Goal: Information Seeking & Learning: Learn about a topic

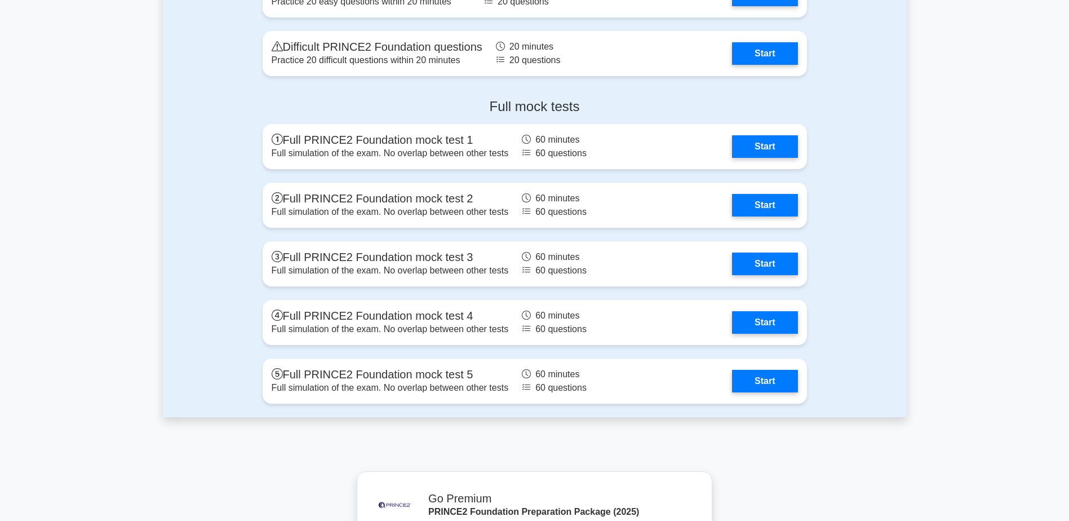
scroll to position [1813, 0]
click at [763, 144] on link "Start" at bounding box center [764, 143] width 65 height 23
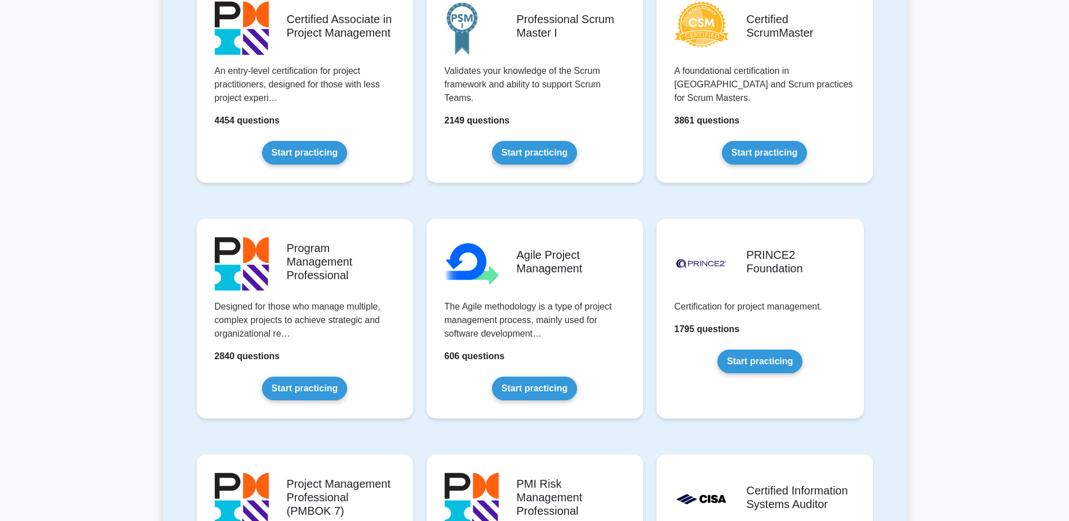
scroll to position [518, 0]
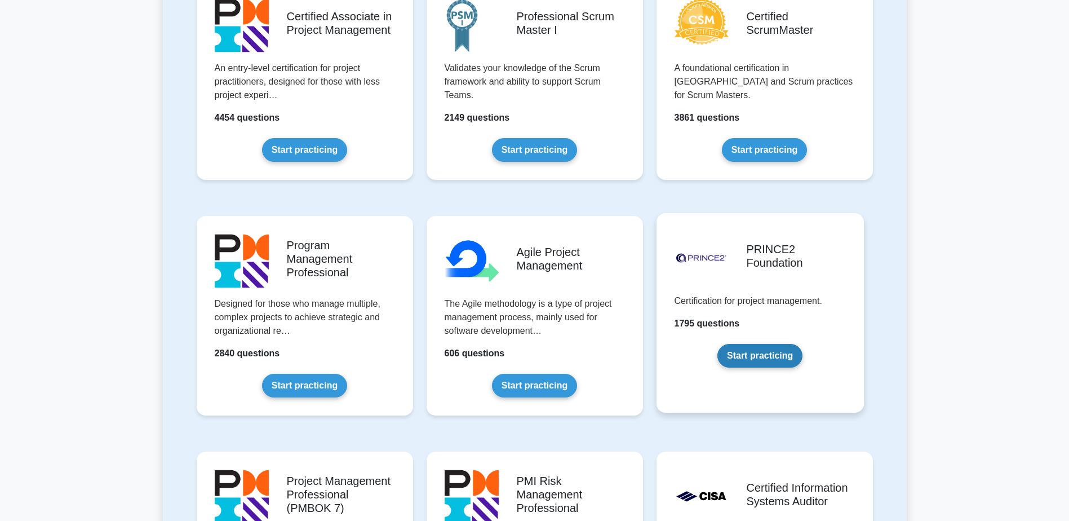
click at [787, 355] on link "Start practicing" at bounding box center [760, 356] width 85 height 24
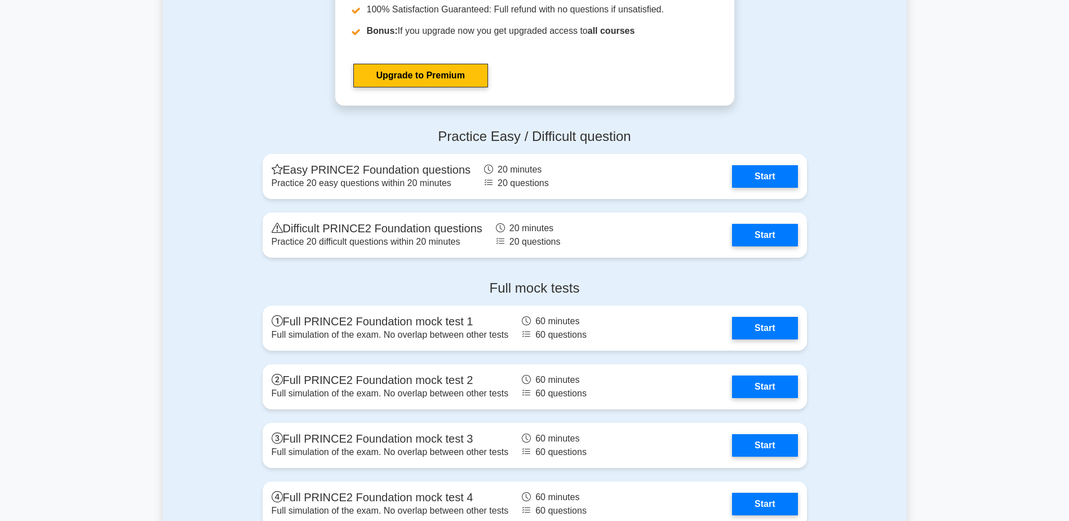
scroll to position [1632, 0]
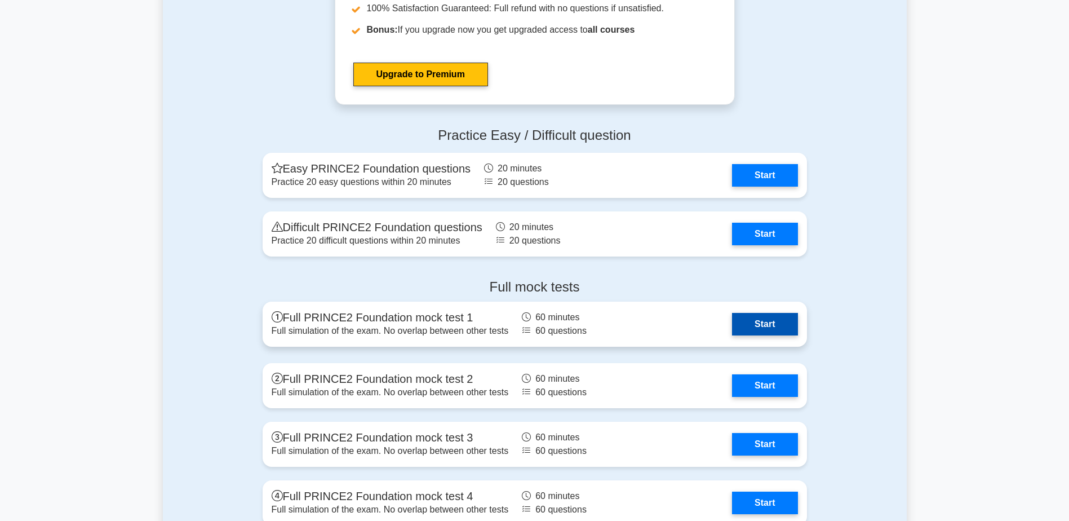
click at [759, 334] on link "Start" at bounding box center [764, 324] width 65 height 23
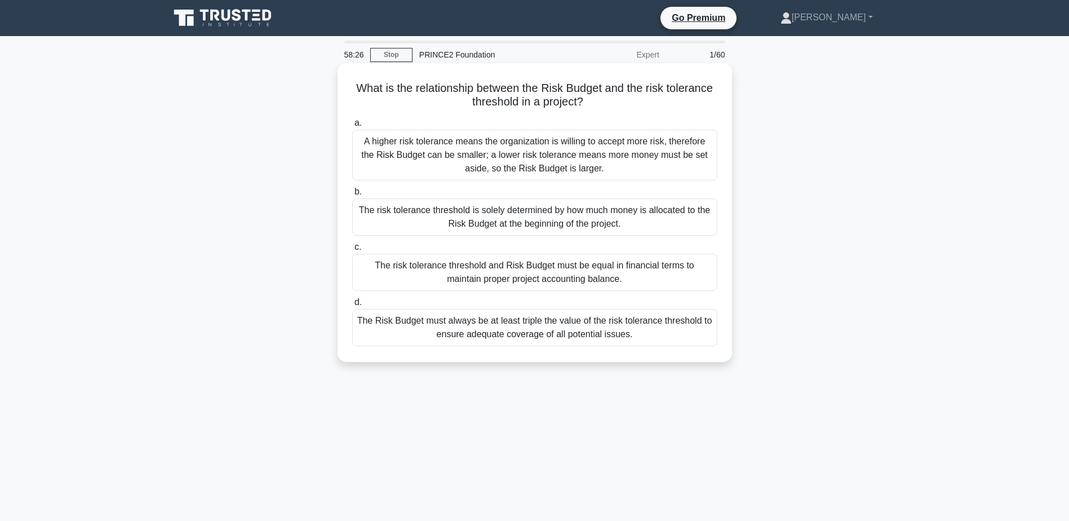
click at [643, 158] on div "A higher risk tolerance means the organization is willing to accept more risk, …" at bounding box center [534, 155] width 365 height 51
click at [352, 127] on input "a. A higher risk tolerance means the organization is willing to accept more ris…" at bounding box center [352, 123] width 0 height 7
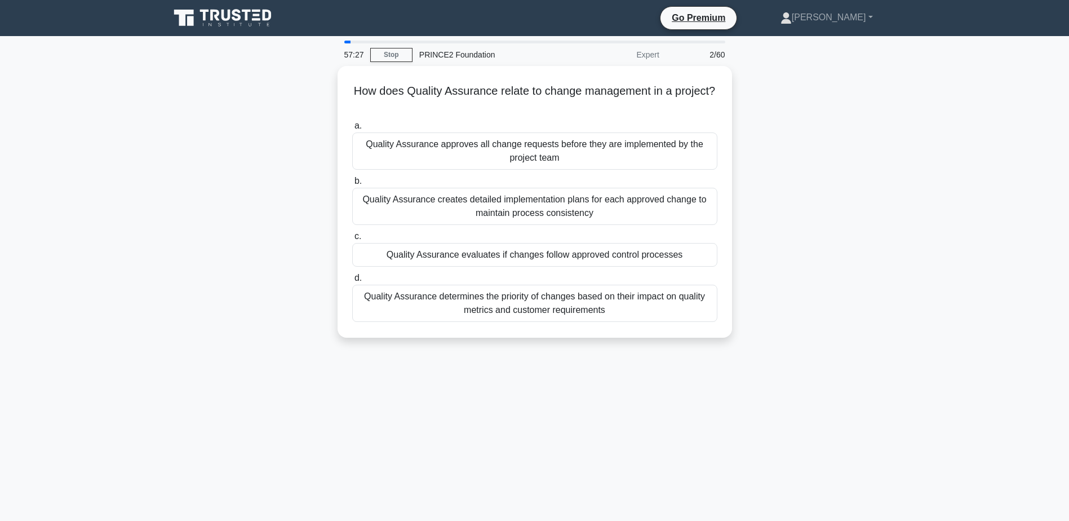
click at [832, 208] on div "How does Quality Assurance relate to change management in a project? .spinner_0…" at bounding box center [535, 208] width 744 height 285
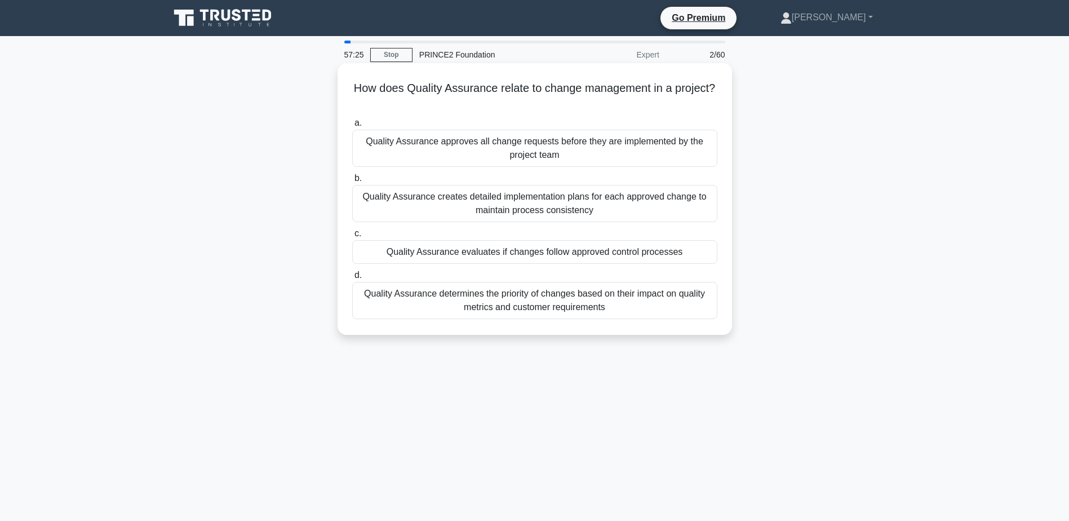
click at [616, 299] on div "Quality Assurance determines the priority of changes based on their impact on q…" at bounding box center [534, 300] width 365 height 37
click at [352, 279] on input "d. Quality Assurance determines the priority of changes based on their impact o…" at bounding box center [352, 275] width 0 height 7
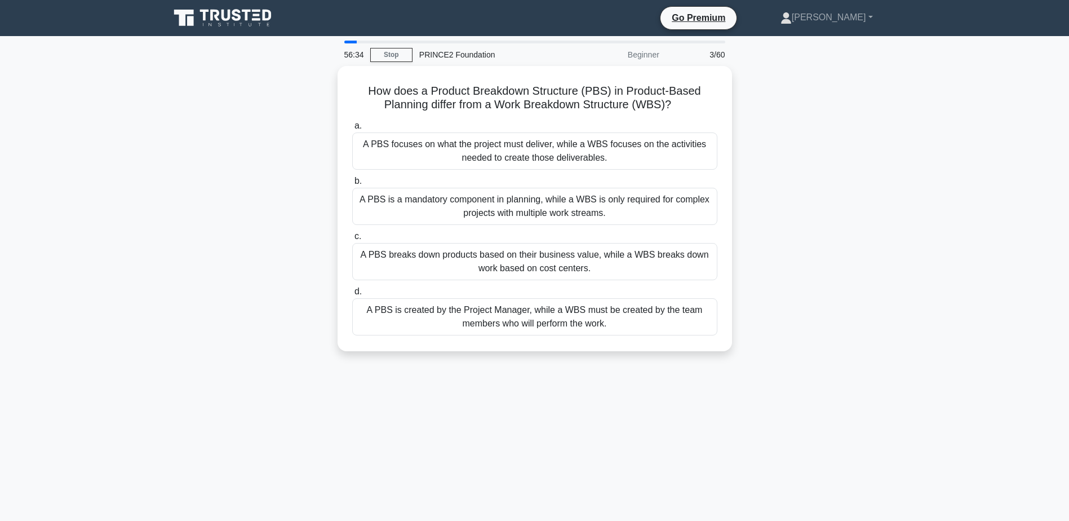
click at [643, 400] on div "56:34 Stop PRINCE2 Foundation Beginner 3/60 How does a Product Breakdown Struct…" at bounding box center [535, 323] width 744 height 564
click at [643, 400] on div "56:33 Stop PRINCE2 Foundation Beginner 3/60 How does a Product Breakdown Struct…" at bounding box center [535, 323] width 744 height 564
drag, startPoint x: 643, startPoint y: 400, endPoint x: 582, endPoint y: 408, distance: 61.4
click at [582, 408] on div "56:32 Stop PRINCE2 Foundation Beginner 3/60 How does a Product Breakdown Struct…" at bounding box center [535, 323] width 744 height 564
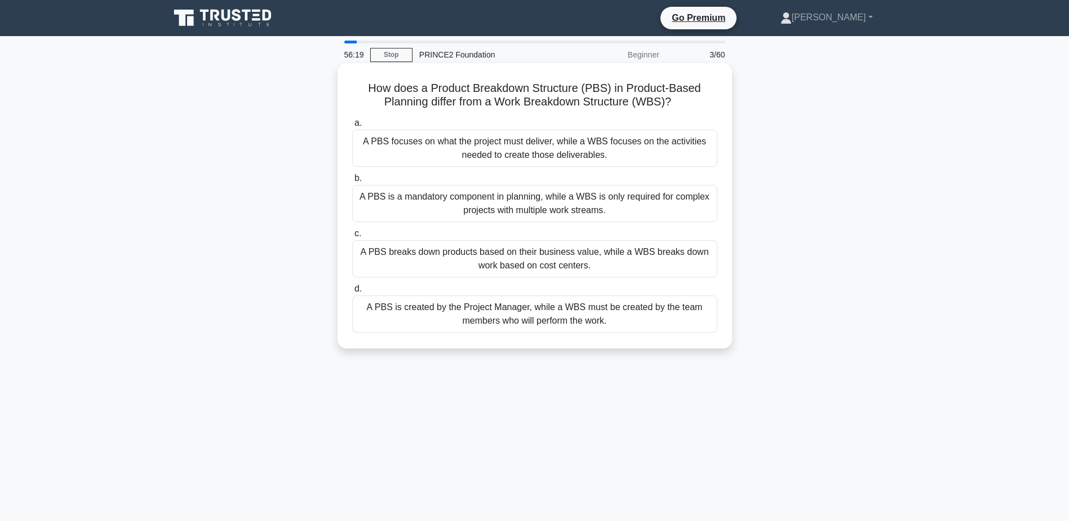
click at [550, 309] on div "A PBS is created by the Project Manager, while a WBS must be created by the tea…" at bounding box center [534, 313] width 365 height 37
click at [352, 293] on input "d. A PBS is created by the Project Manager, while a WBS must be created by the …" at bounding box center [352, 288] width 0 height 7
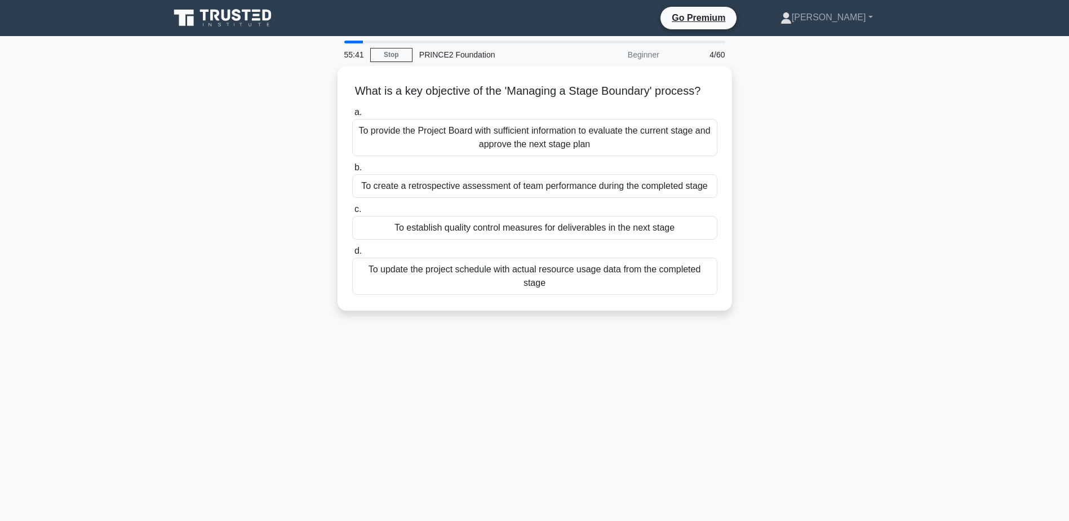
click at [538, 365] on div "55:41 Stop PRINCE2 Foundation Beginner 4/60 What is a key objective of the 'Man…" at bounding box center [535, 323] width 744 height 564
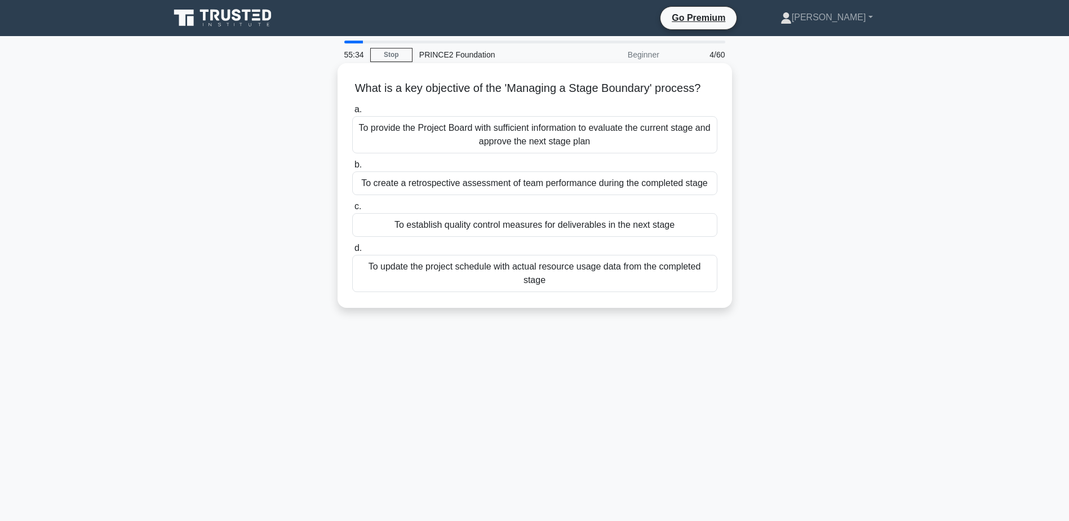
click at [547, 149] on div "To provide the Project Board with sufficient information to evaluate the curren…" at bounding box center [534, 134] width 365 height 37
click at [352, 113] on input "a. To provide the Project Board with sufficient information to evaluate the cur…" at bounding box center [352, 109] width 0 height 7
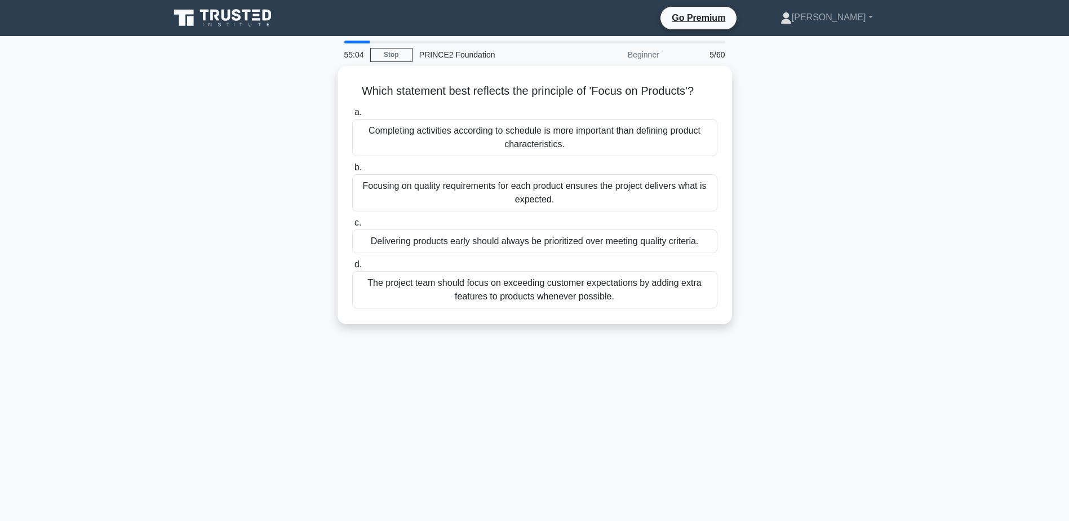
click at [613, 425] on div "55:04 Stop PRINCE2 Foundation Beginner 5/60 Which statement best reflects the p…" at bounding box center [535, 323] width 744 height 564
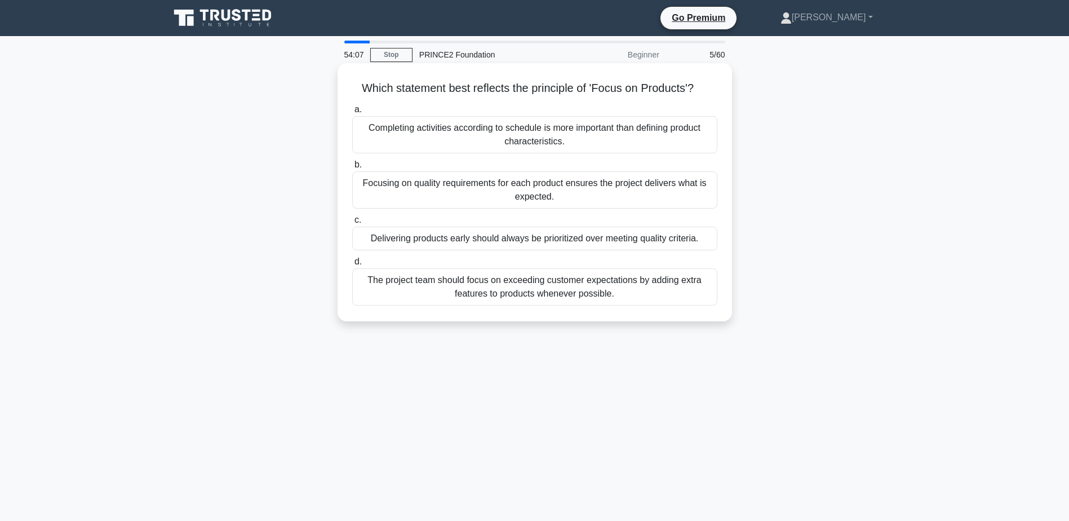
click at [433, 225] on label "c. Delivering products early should always be prioritized over meeting quality …" at bounding box center [534, 231] width 365 height 37
click at [352, 224] on input "c. Delivering products early should always be prioritized over meeting quality …" at bounding box center [352, 219] width 0 height 7
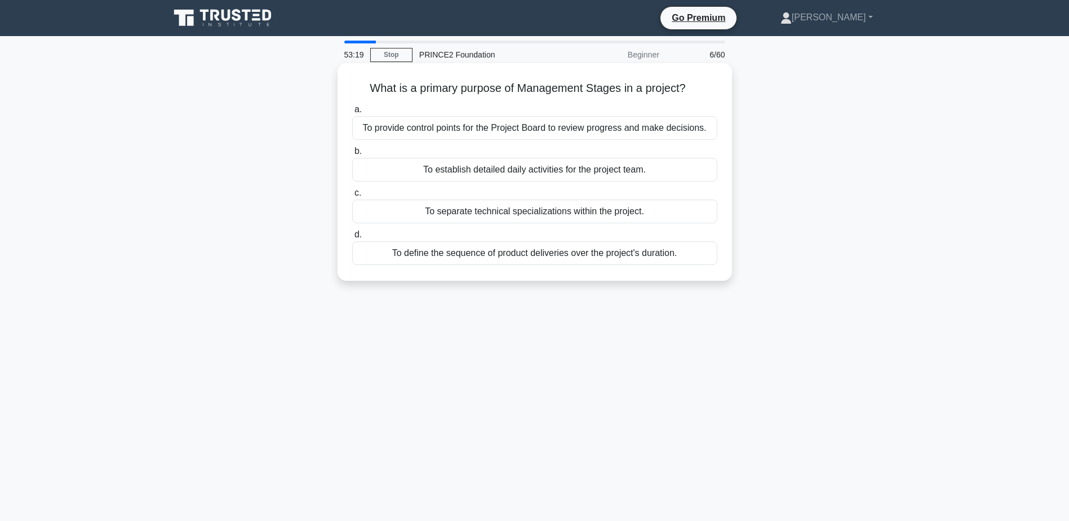
click at [367, 121] on div "To provide control points for the Project Board to review progress and make dec…" at bounding box center [534, 128] width 365 height 24
click at [352, 113] on input "a. To provide control points for the Project Board to review progress and make …" at bounding box center [352, 109] width 0 height 7
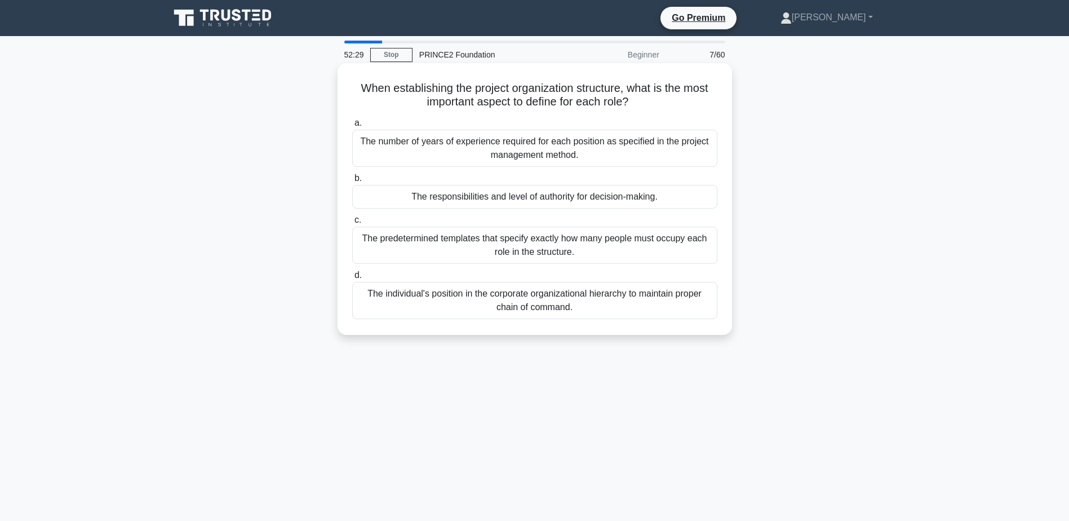
click at [384, 188] on div "The responsibilities and level of authority for decision-making." at bounding box center [534, 197] width 365 height 24
click at [352, 182] on input "b. The responsibilities and level of authority for decision-making." at bounding box center [352, 178] width 0 height 7
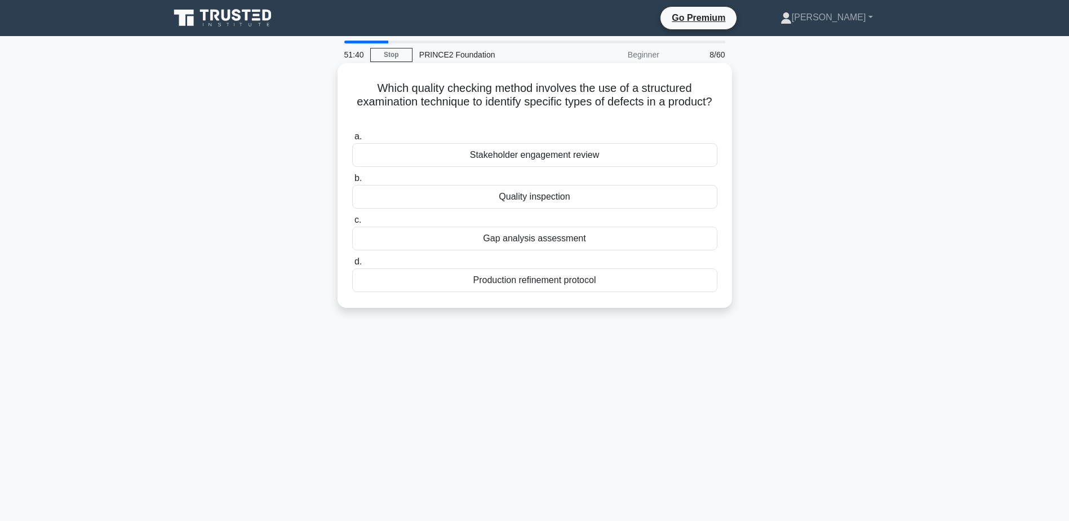
click at [371, 235] on div "Gap analysis assessment" at bounding box center [534, 239] width 365 height 24
click at [352, 224] on input "c. Gap analysis assessment" at bounding box center [352, 219] width 0 height 7
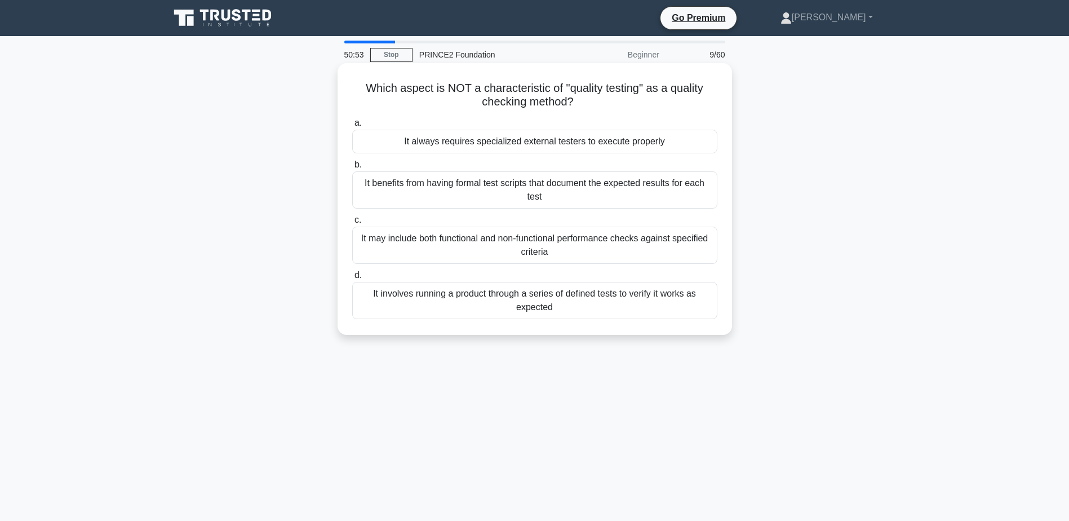
click at [378, 246] on div "It may include both functional and non-functional performance checks against sp…" at bounding box center [534, 245] width 365 height 37
click at [352, 224] on input "c. It may include both functional and non-functional performance checks against…" at bounding box center [352, 219] width 0 height 7
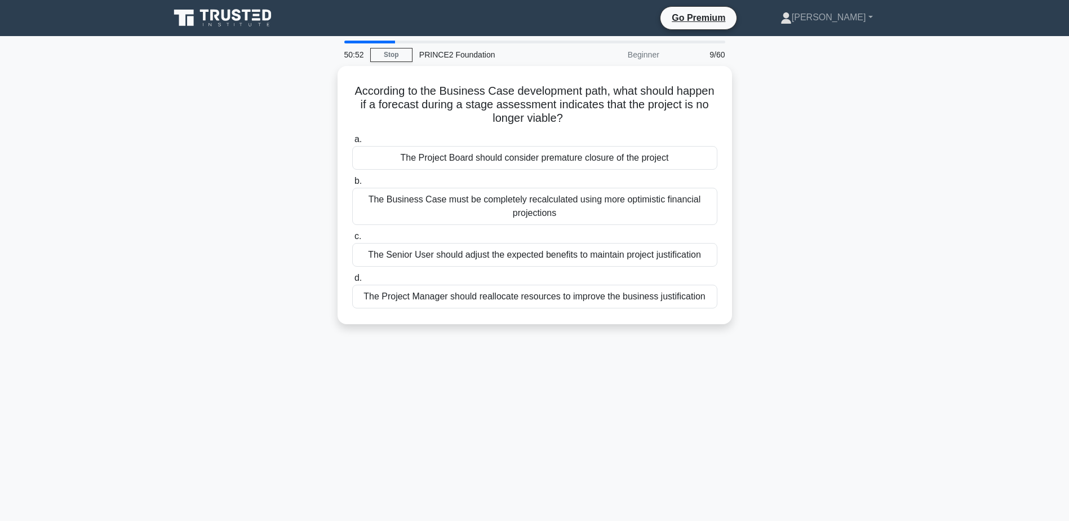
click at [378, 246] on div "The Senior User should adjust the expected benefits to maintain project justifi…" at bounding box center [534, 255] width 365 height 24
click at [352, 240] on input "c. The Senior User should adjust the expected benefits to maintain project just…" at bounding box center [352, 236] width 0 height 7
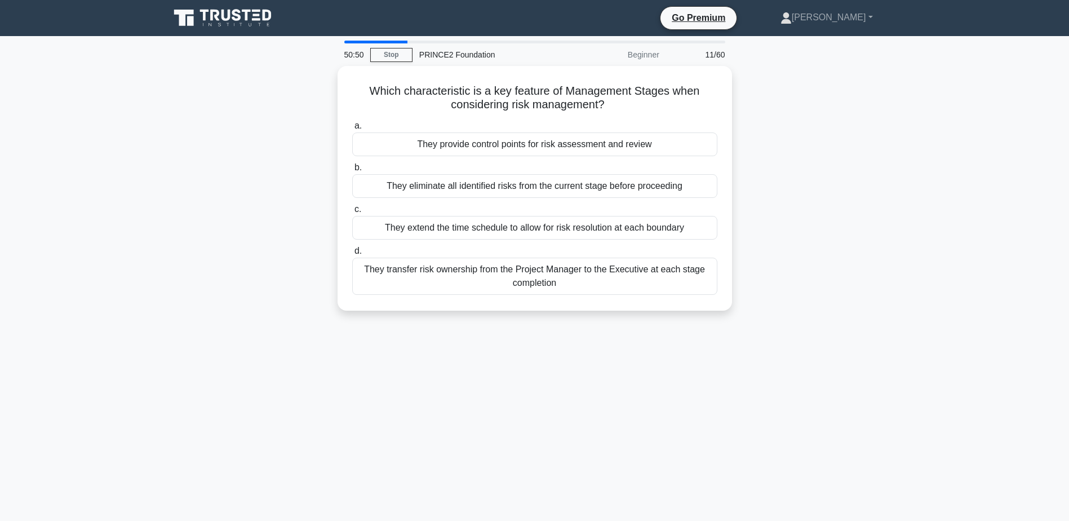
drag, startPoint x: 378, startPoint y: 246, endPoint x: 294, endPoint y: 271, distance: 87.4
click at [294, 271] on div "Which characteristic is a key feature of Management Stages when considering ris…" at bounding box center [535, 195] width 744 height 258
click at [231, 331] on div "49:46 Stop PRINCE2 Foundation Beginner 11/60 Which characteristic is a key feat…" at bounding box center [535, 323] width 744 height 564
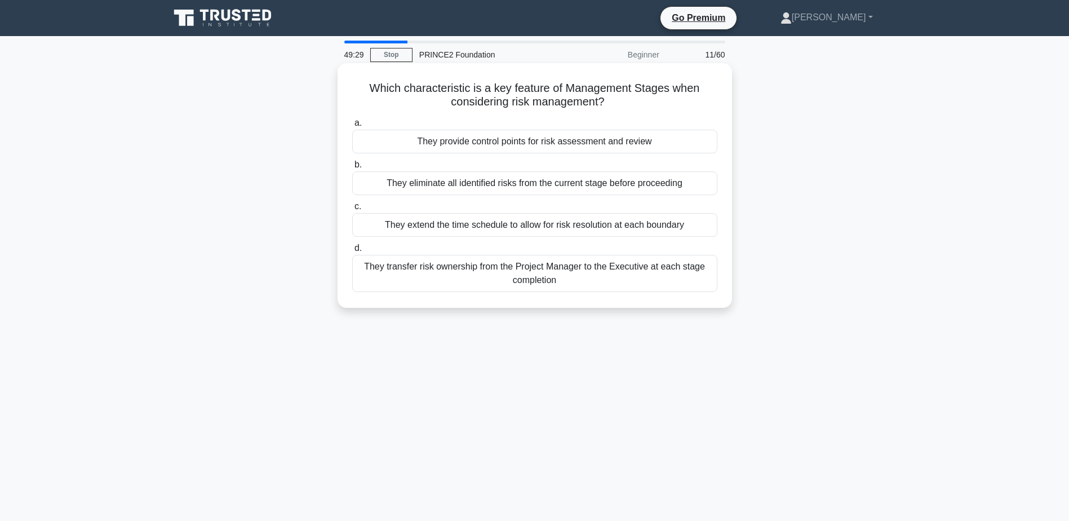
click at [423, 138] on div "They provide control points for risk assessment and review" at bounding box center [534, 142] width 365 height 24
click at [352, 127] on input "a. They provide control points for risk assessment and review" at bounding box center [352, 123] width 0 height 7
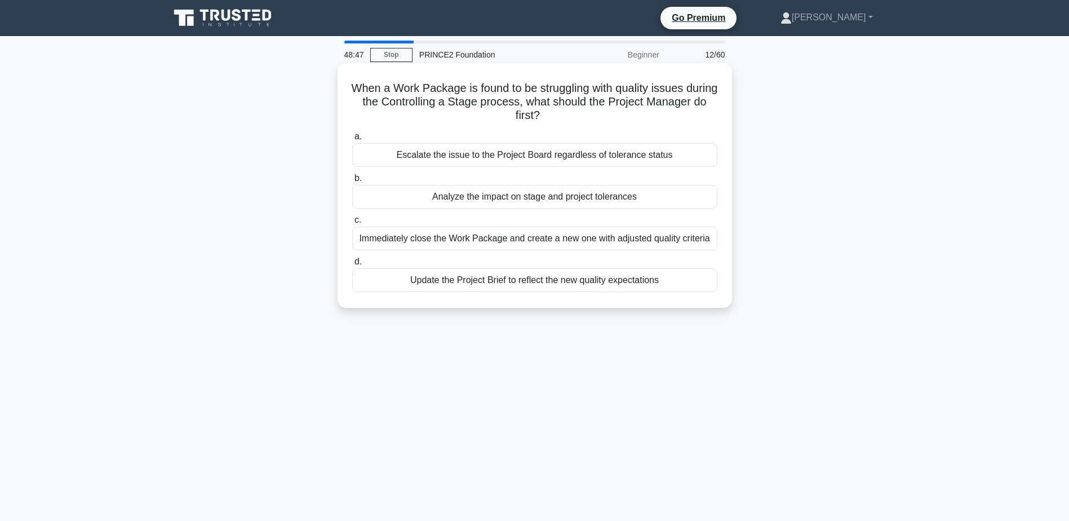
click at [479, 199] on div "Analyze the impact on stage and project tolerances" at bounding box center [534, 197] width 365 height 24
click at [352, 182] on input "b. Analyze the impact on stage and project tolerances" at bounding box center [352, 178] width 0 height 7
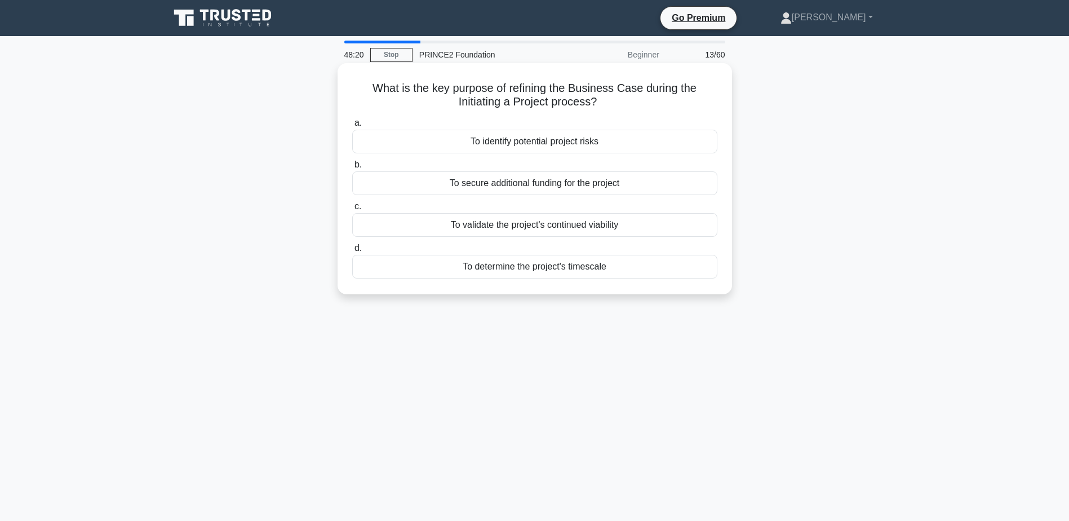
click at [484, 216] on div "To validate the project's continued viability" at bounding box center [534, 225] width 365 height 24
click at [352, 210] on input "c. To validate the project's continued viability" at bounding box center [352, 206] width 0 height 7
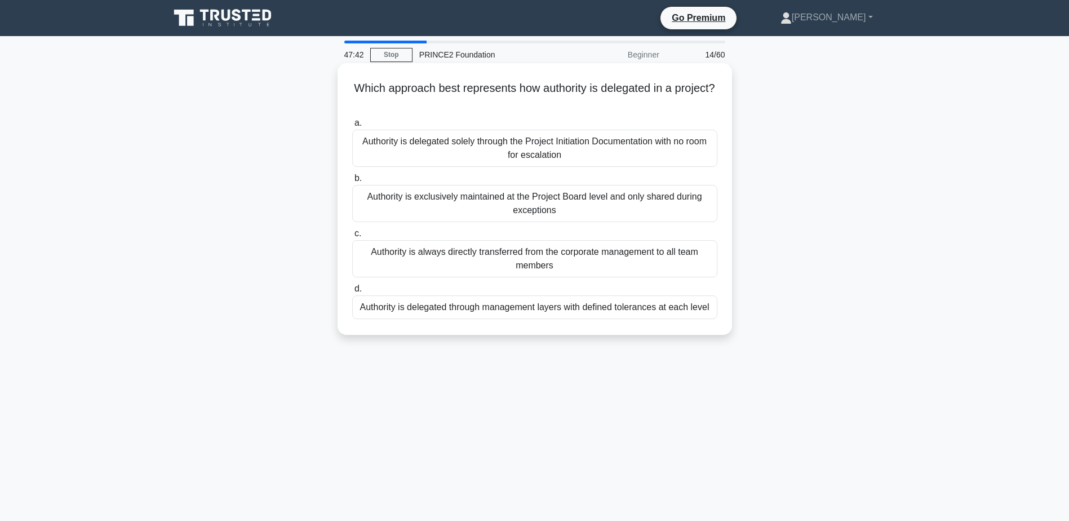
click at [397, 302] on div "Authority is delegated through management layers with defined tolerances at eac…" at bounding box center [534, 307] width 365 height 24
click at [352, 293] on input "d. Authority is delegated through management layers with defined tolerances at …" at bounding box center [352, 288] width 0 height 7
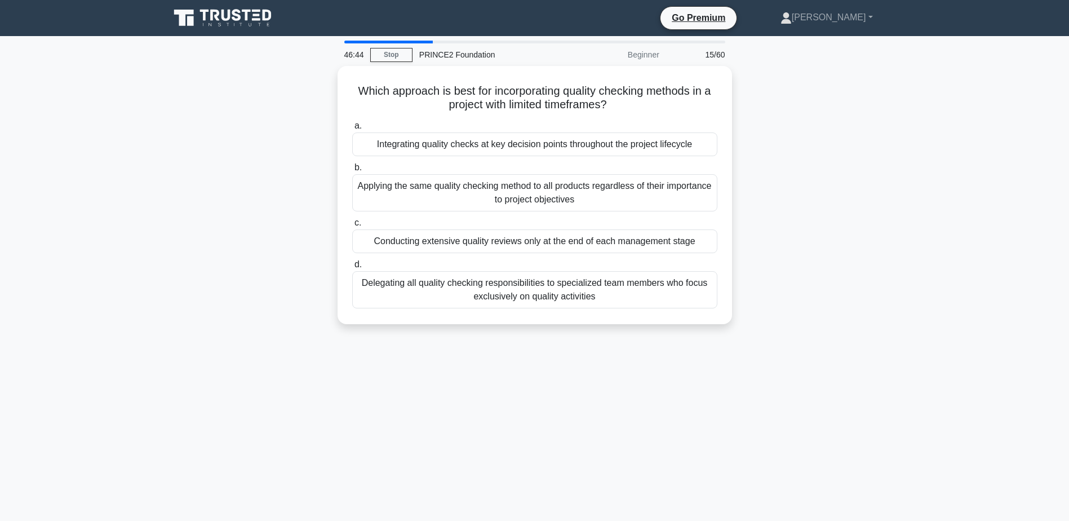
click at [209, 379] on div "46:44 Stop PRINCE2 Foundation Beginner 15/60 Which approach is best for incorpo…" at bounding box center [535, 323] width 744 height 564
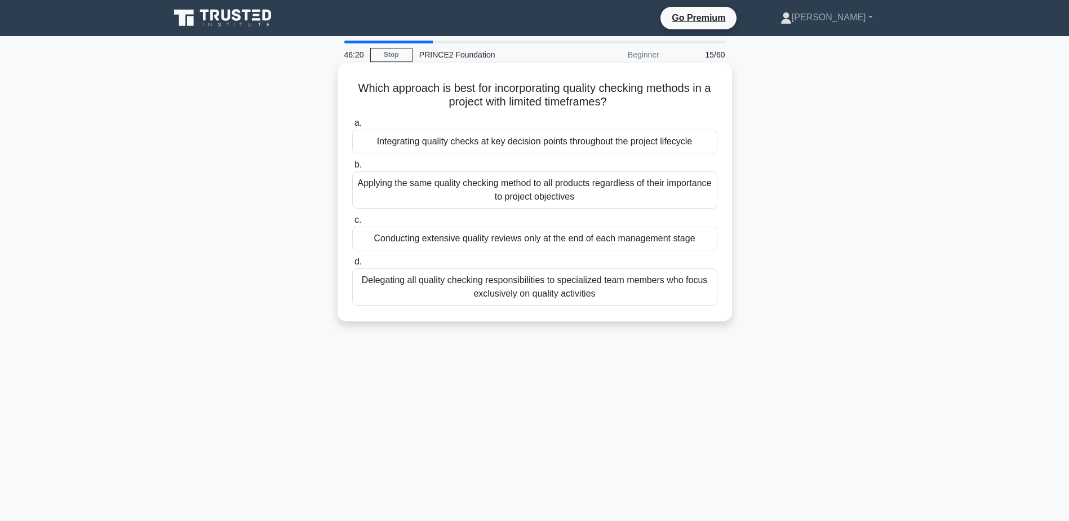
click at [440, 142] on div "Integrating quality checks at key decision points throughout the project lifecy…" at bounding box center [534, 142] width 365 height 24
click at [352, 127] on input "a. Integrating quality checks at key decision points throughout the project lif…" at bounding box center [352, 123] width 0 height 7
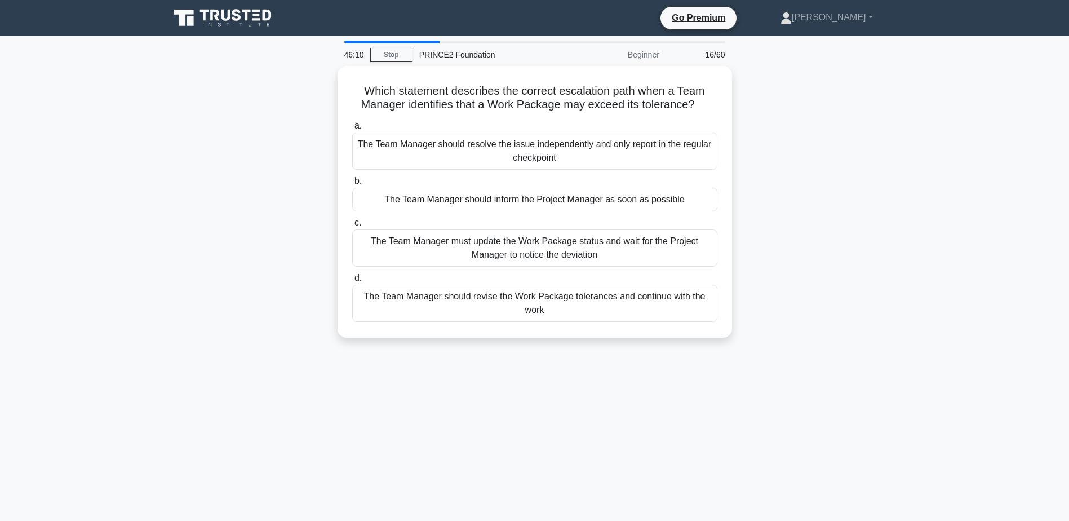
click at [242, 310] on div "Which statement describes the correct escalation path when a Team Manager ident…" at bounding box center [535, 208] width 744 height 285
drag, startPoint x: 242, startPoint y: 310, endPoint x: 790, endPoint y: 294, distance: 548.2
click at [790, 294] on div "Which statement describes the correct escalation path when a Team Manager ident…" at bounding box center [535, 208] width 744 height 285
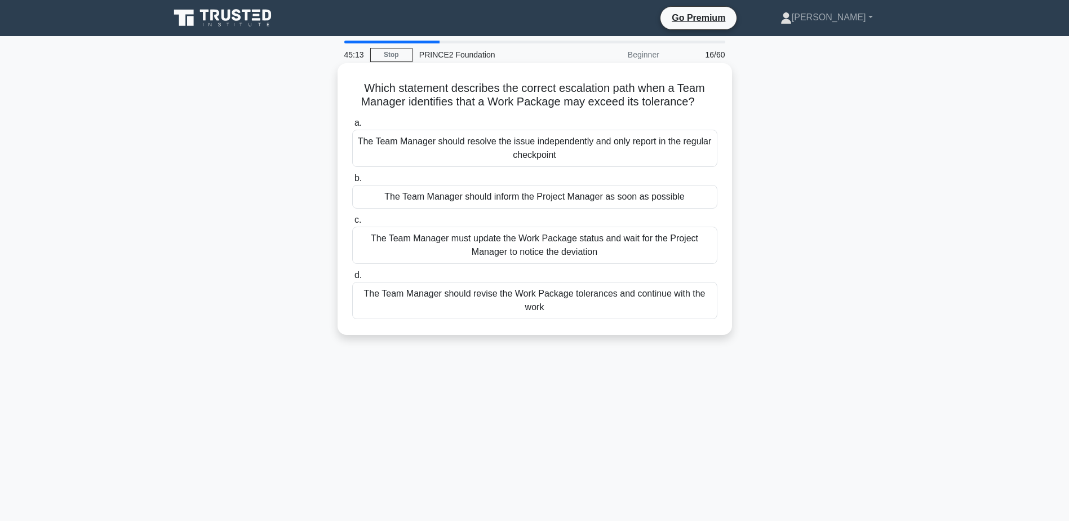
click at [701, 197] on div "The Team Manager should inform the Project Manager as soon as possible" at bounding box center [534, 197] width 365 height 24
click at [352, 182] on input "b. The Team Manager should inform the Project Manager as soon as possible" at bounding box center [352, 178] width 0 height 7
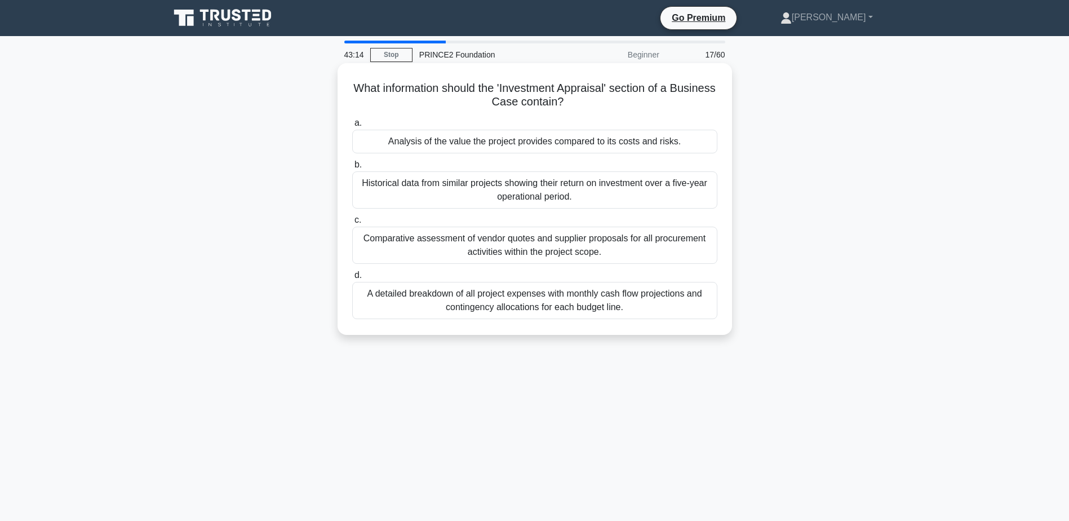
click at [694, 140] on div "Analysis of the value the project provides compared to its costs and risks." at bounding box center [534, 142] width 365 height 24
click at [352, 127] on input "a. Analysis of the value the project provides compared to its costs and risks." at bounding box center [352, 123] width 0 height 7
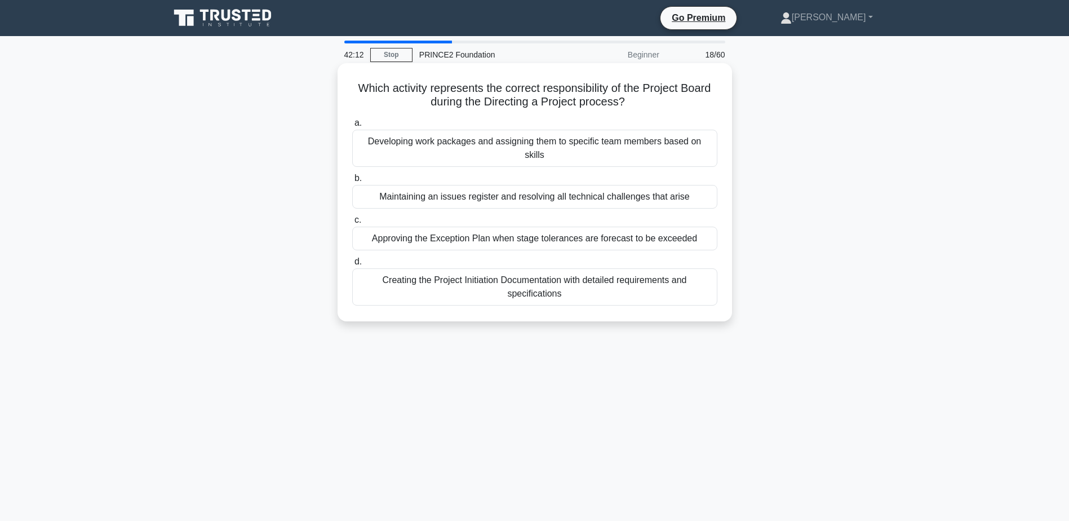
click at [658, 227] on div "Approving the Exception Plan when stage tolerances are forecast to be exceeded" at bounding box center [534, 239] width 365 height 24
click at [352, 224] on input "c. Approving the Exception Plan when stage tolerances are forecast to be exceed…" at bounding box center [352, 219] width 0 height 7
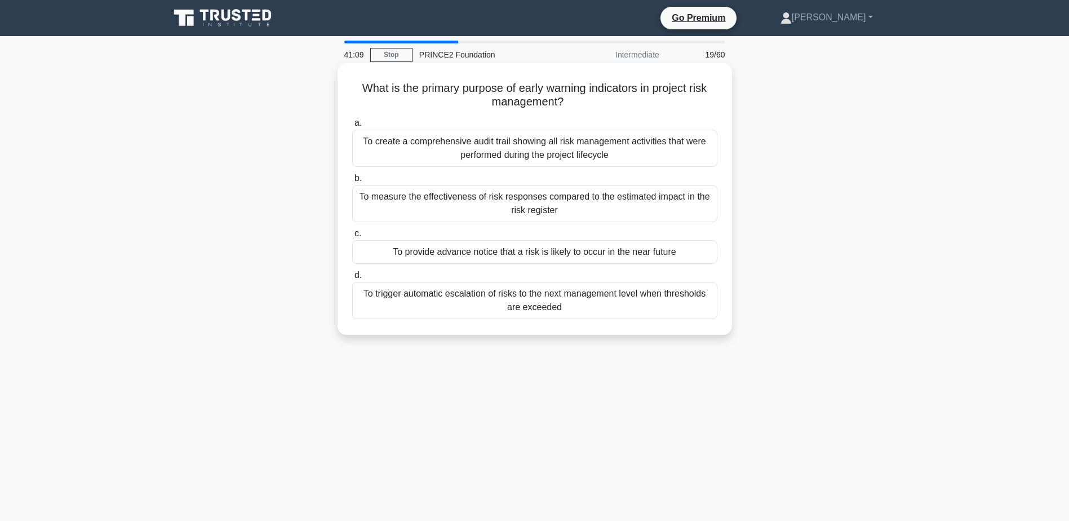
click at [680, 284] on div "To trigger automatic escalation of risks to the next management level when thre…" at bounding box center [534, 300] width 365 height 37
click at [352, 279] on input "d. To trigger automatic escalation of risks to the next management level when t…" at bounding box center [352, 275] width 0 height 7
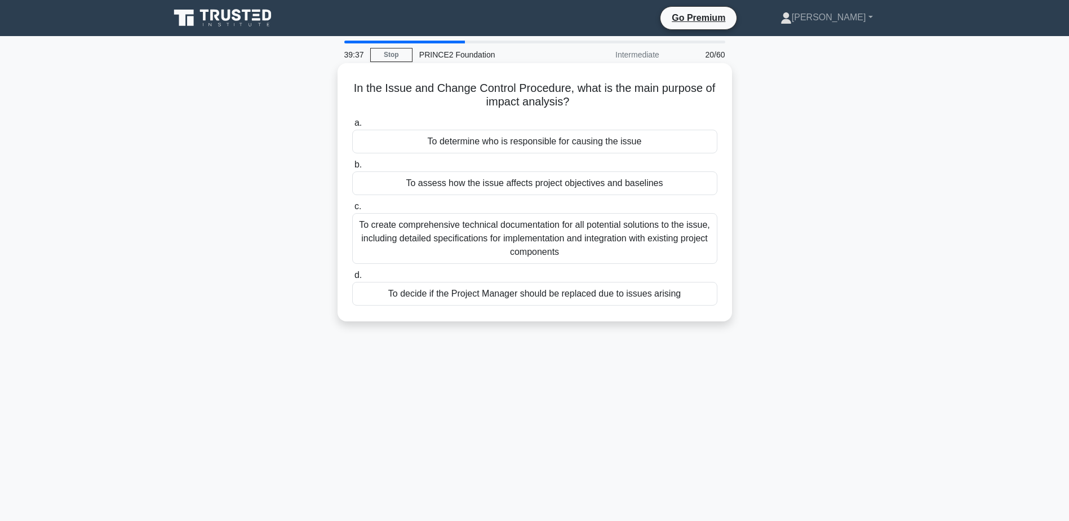
click at [661, 185] on div "To assess how the issue affects project objectives and baselines" at bounding box center [534, 183] width 365 height 24
click at [352, 169] on input "b. To assess how the issue affects project objectives and baselines" at bounding box center [352, 164] width 0 height 7
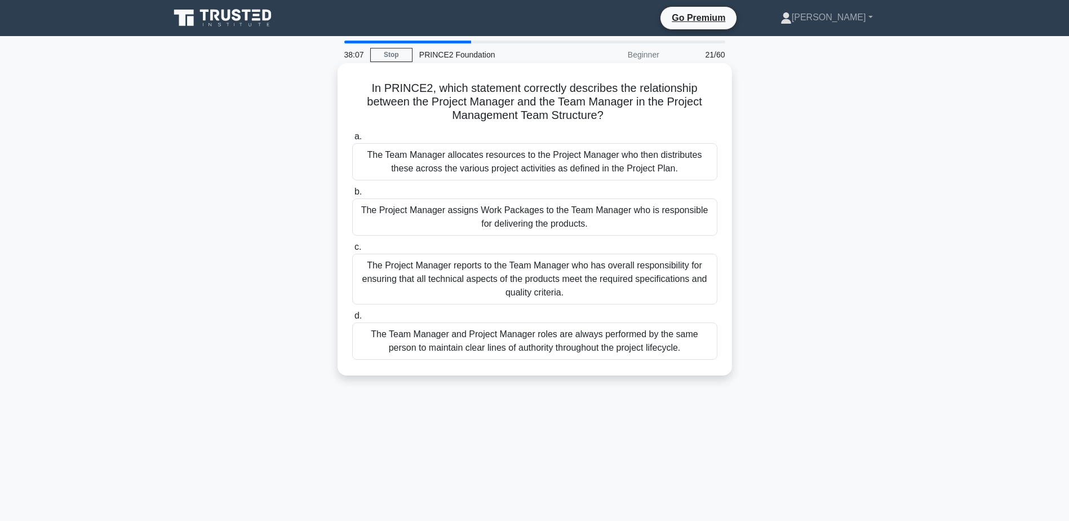
click at [675, 205] on div "The Project Manager assigns Work Packages to the Team Manager who is responsibl…" at bounding box center [534, 216] width 365 height 37
click at [352, 196] on input "b. The Project Manager assigns Work Packages to the Team Manager who is respons…" at bounding box center [352, 191] width 0 height 7
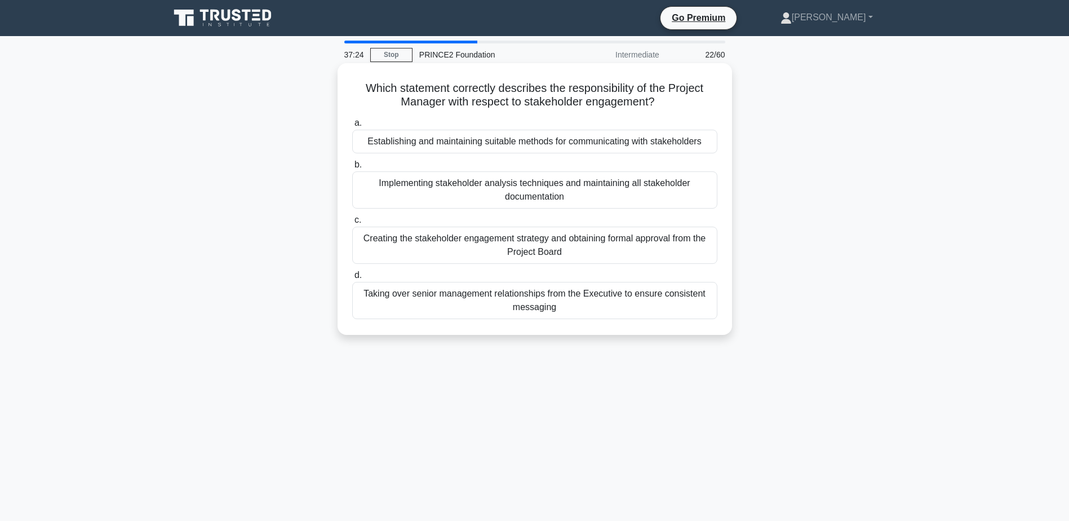
click at [562, 333] on div "Which statement correctly describes the responsibility of the Project Manager w…" at bounding box center [535, 199] width 395 height 272
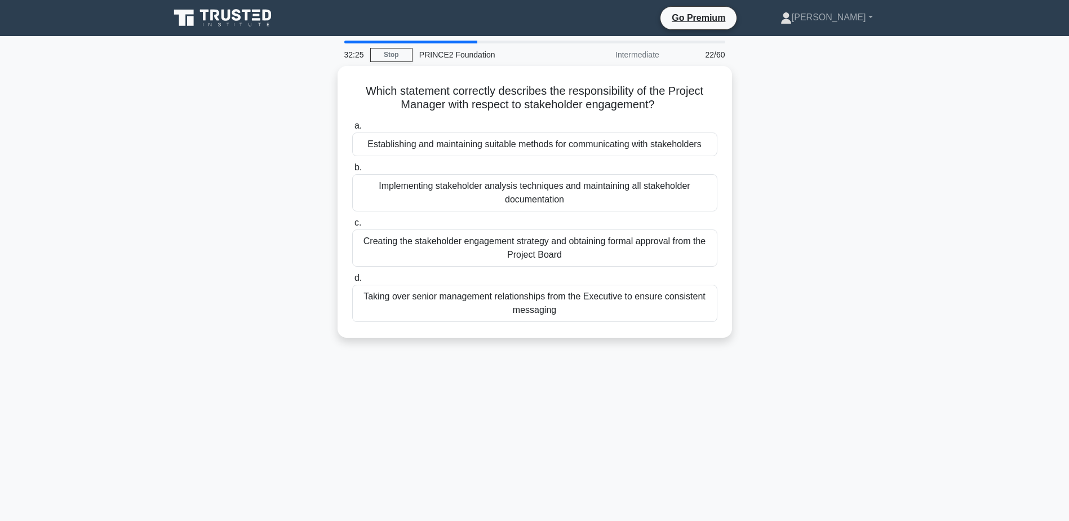
click at [516, 501] on div "32:25 Stop PRINCE2 Foundation Intermediate 22/60 Which statement correctly desc…" at bounding box center [535, 323] width 744 height 564
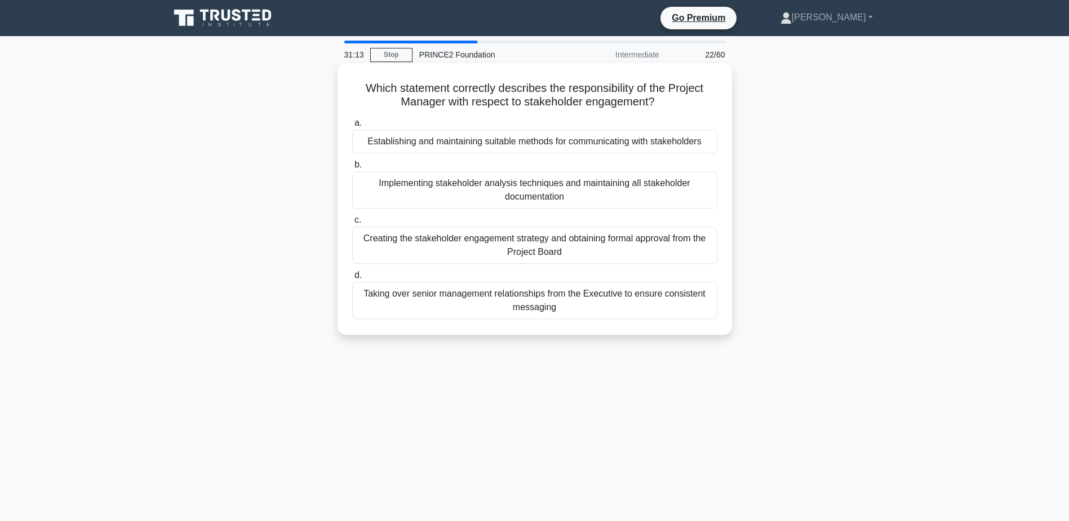
click at [632, 244] on div "Creating the stakeholder engagement strategy and obtaining formal approval from…" at bounding box center [534, 245] width 365 height 37
click at [352, 224] on input "c. Creating the stakeholder engagement strategy and obtaining formal approval f…" at bounding box center [352, 219] width 0 height 7
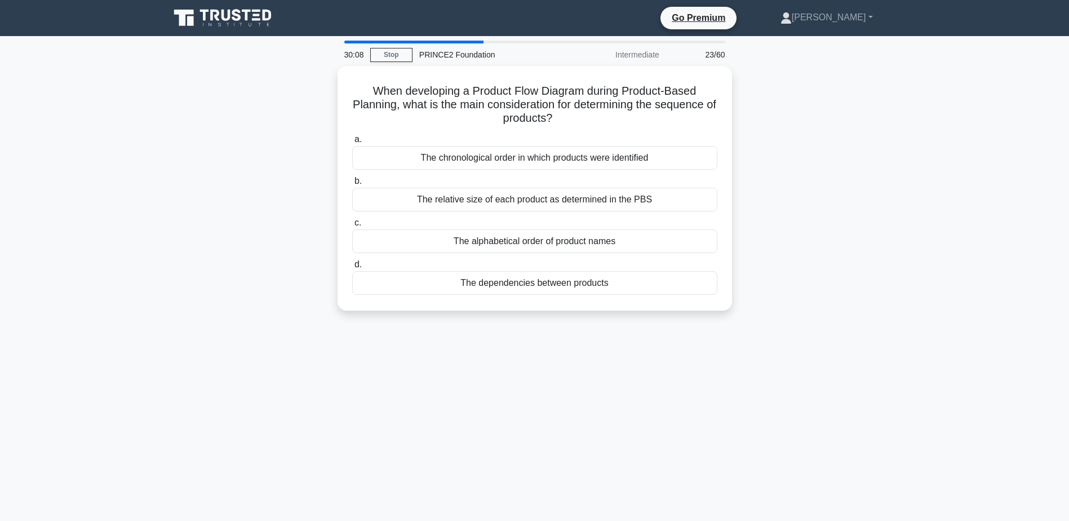
click at [680, 367] on div "30:08 Stop PRINCE2 Foundation Intermediate 23/60 When developing a Product Flow…" at bounding box center [535, 323] width 744 height 564
click at [668, 282] on div "The dependencies between products" at bounding box center [534, 280] width 365 height 24
click at [352, 266] on input "d. The dependencies between products" at bounding box center [352, 261] width 0 height 7
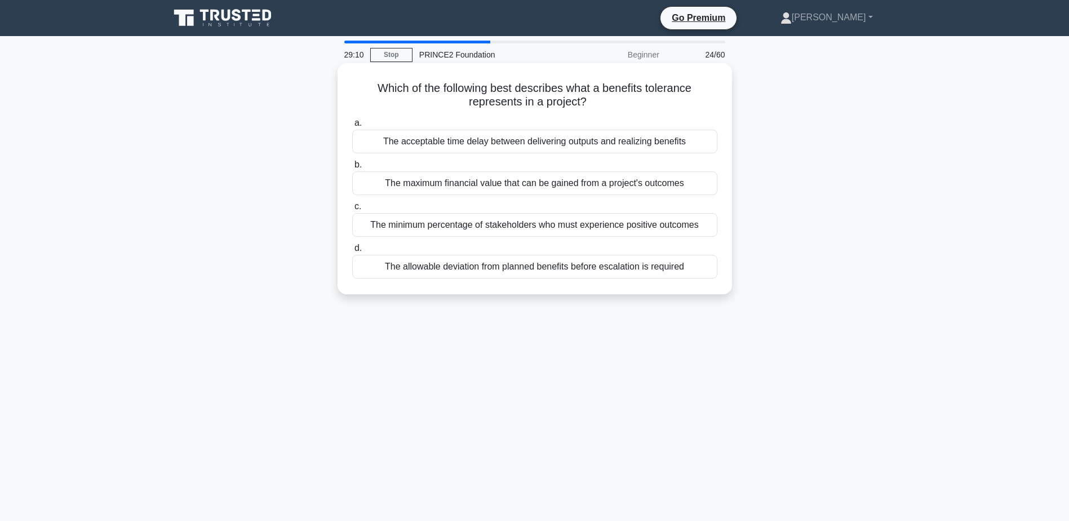
click at [651, 271] on div "The allowable deviation from planned benefits before escalation is required" at bounding box center [534, 267] width 365 height 24
click at [352, 252] on input "d. The allowable deviation from planned benefits before escalation is required" at bounding box center [352, 248] width 0 height 7
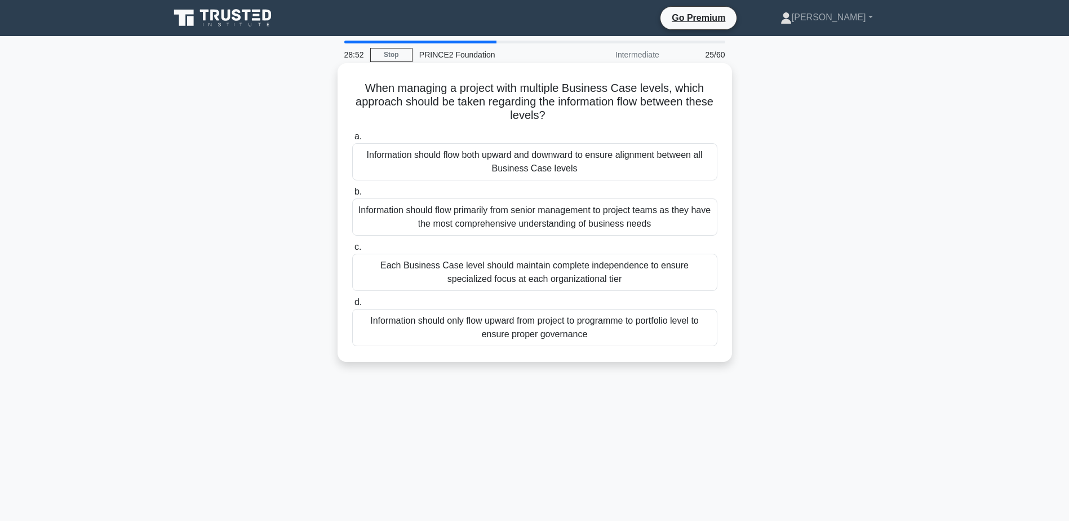
click at [701, 272] on div "Each Business Case level should maintain complete independence to ensure specia…" at bounding box center [534, 272] width 365 height 37
click at [352, 251] on input "c. Each Business Case level should maintain complete independence to ensure spe…" at bounding box center [352, 247] width 0 height 7
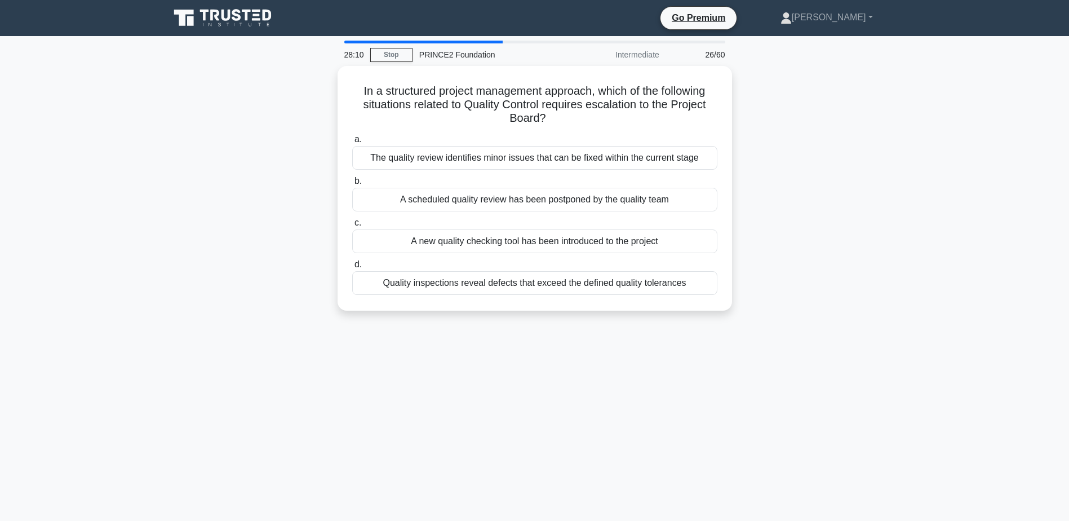
click at [807, 298] on div "In a structured project management approach, which of the following situations …" at bounding box center [535, 195] width 744 height 258
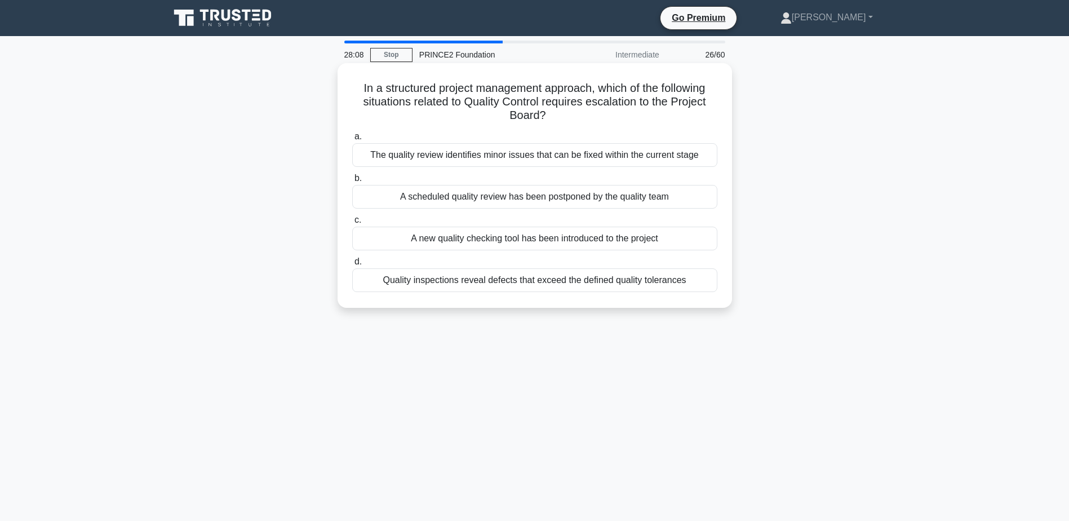
click at [645, 291] on div "Quality inspections reveal defects that exceed the defined quality tolerances" at bounding box center [534, 280] width 365 height 24
click at [352, 266] on input "d. Quality inspections reveal defects that exceed the defined quality tolerances" at bounding box center [352, 261] width 0 height 7
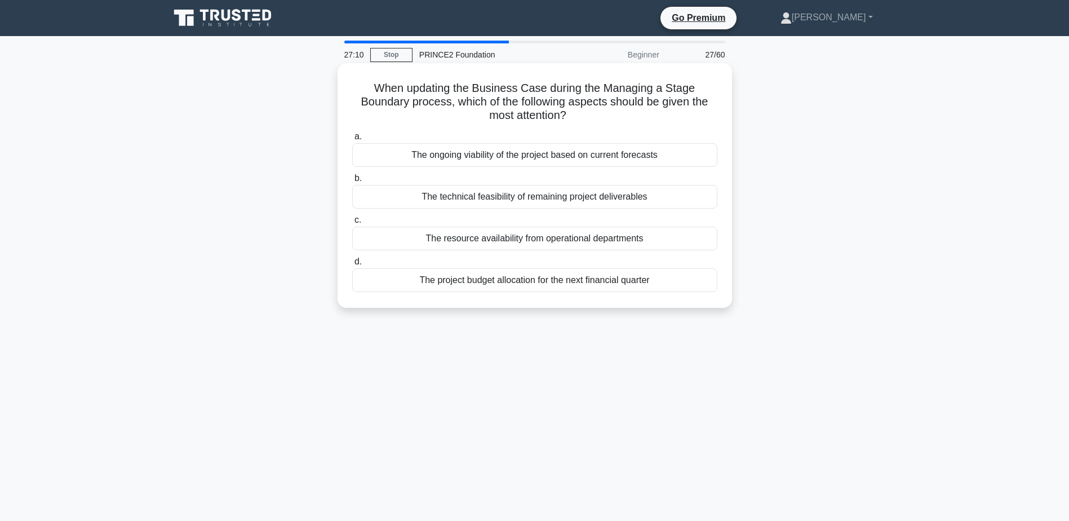
click at [625, 157] on div "The ongoing viability of the project based on current forecasts" at bounding box center [534, 155] width 365 height 24
click at [352, 140] on input "a. The ongoing viability of the project based on current forecasts" at bounding box center [352, 136] width 0 height 7
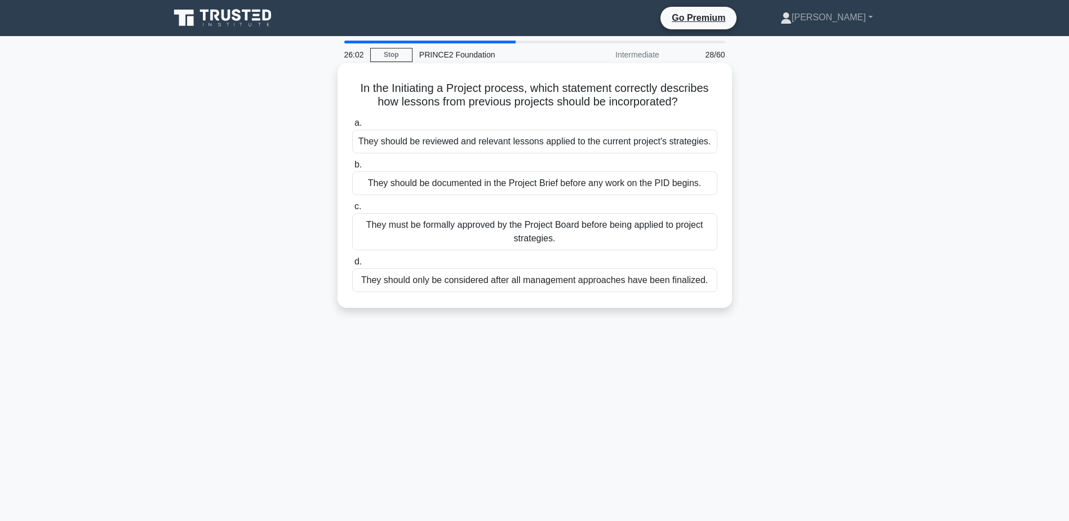
click at [661, 142] on div "They should be reviewed and relevant lessons applied to the current project's s…" at bounding box center [534, 142] width 365 height 24
click at [352, 127] on input "a. They should be reviewed and relevant lessons applied to the current project'…" at bounding box center [352, 123] width 0 height 7
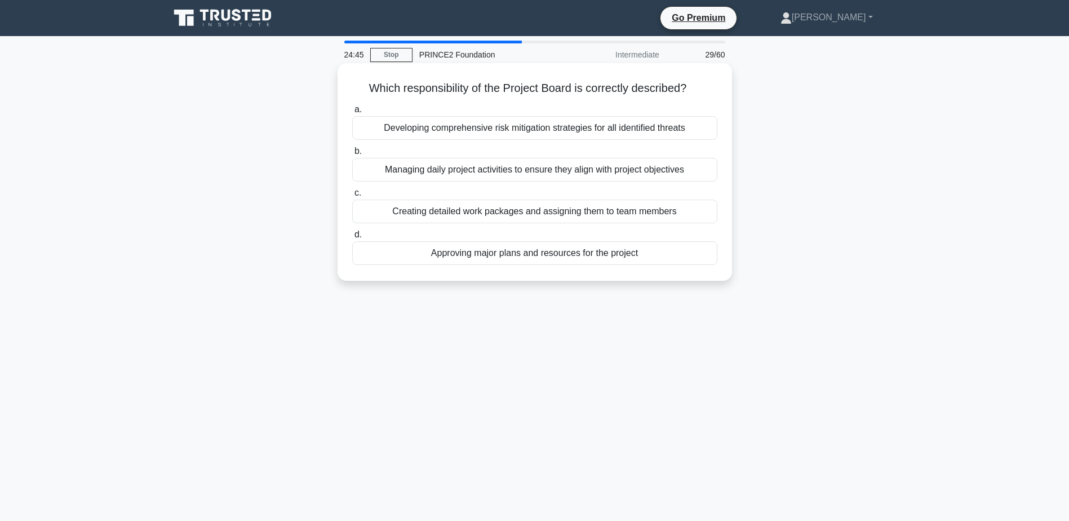
click at [582, 253] on div "Approving major plans and resources for the project" at bounding box center [534, 253] width 365 height 24
click at [352, 238] on input "d. Approving major plans and resources for the project" at bounding box center [352, 234] width 0 height 7
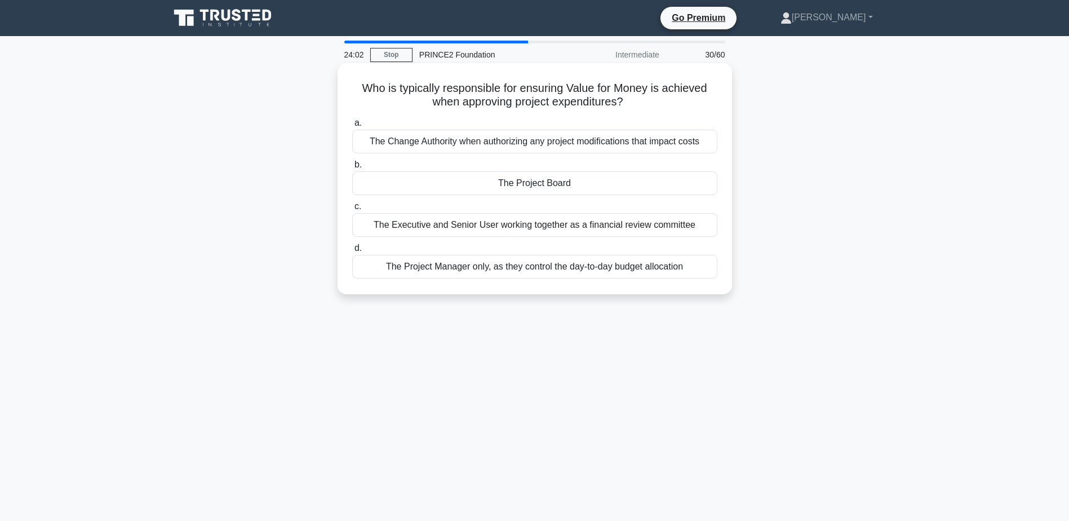
click at [652, 143] on div "The Change Authority when authorizing any project modifications that impact cos…" at bounding box center [534, 142] width 365 height 24
click at [352, 127] on input "a. The Change Authority when authorizing any project modifications that impact …" at bounding box center [352, 123] width 0 height 7
click at [443, 266] on div "Only significant risks and changes to risk status since the last report" at bounding box center [534, 267] width 365 height 24
click at [352, 252] on input "d. Only significant risks and changes to risk status since the last report" at bounding box center [352, 248] width 0 height 7
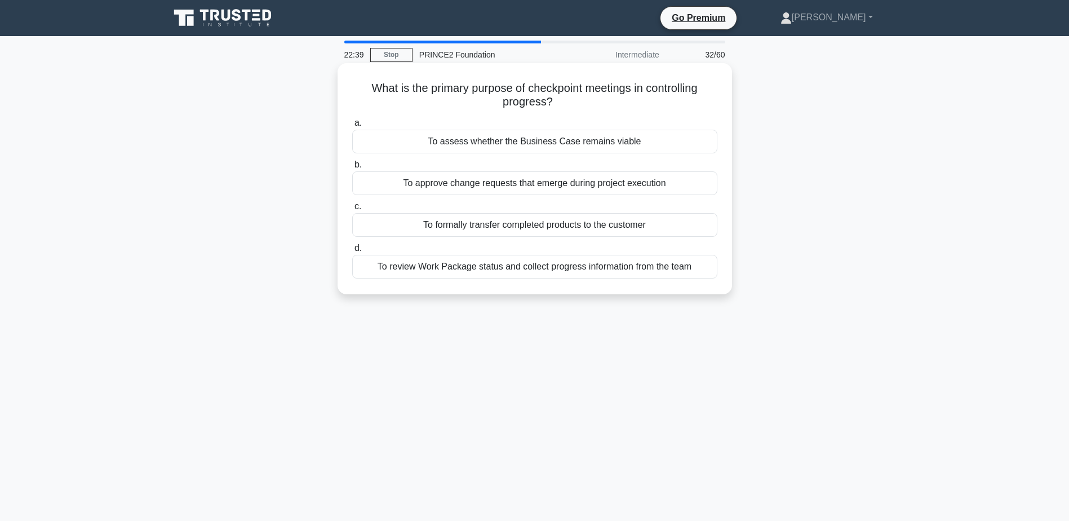
click at [415, 262] on div "To review Work Package status and collect progress information from the team" at bounding box center [534, 267] width 365 height 24
click at [352, 252] on input "d. To review Work Package status and collect progress information from the team" at bounding box center [352, 248] width 0 height 7
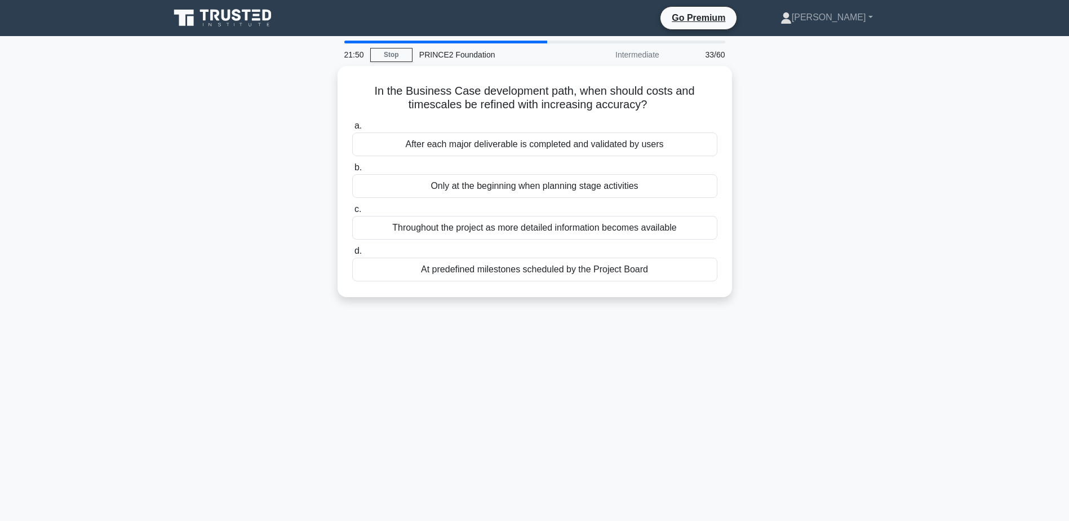
click at [616, 346] on div "21:50 Stop PRINCE2 Foundation Intermediate 33/60 In the Business Case developme…" at bounding box center [535, 323] width 744 height 564
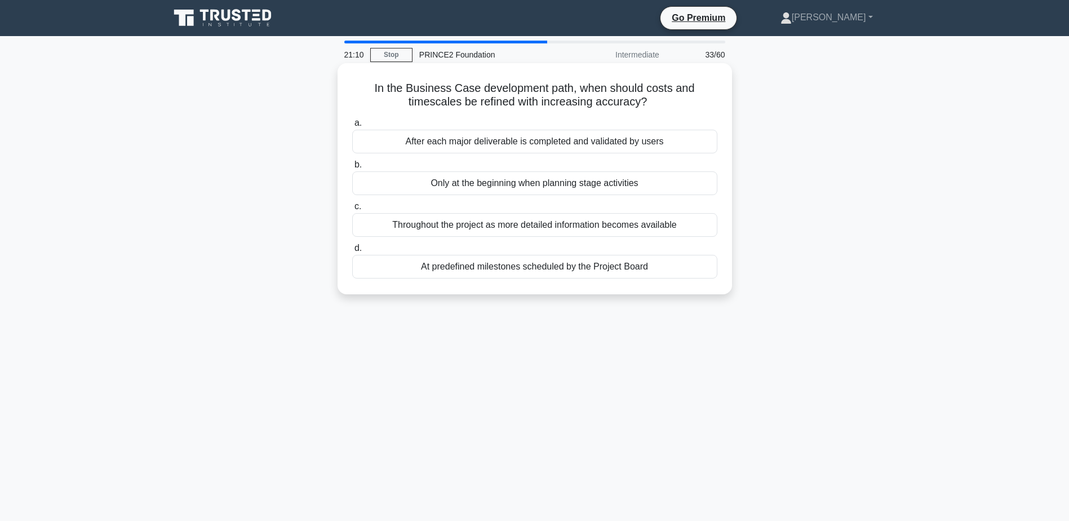
click at [530, 216] on div "Throughout the project as more detailed information becomes available" at bounding box center [534, 225] width 365 height 24
click at [352, 210] on input "c. Throughout the project as more detailed information becomes available" at bounding box center [352, 206] width 0 height 7
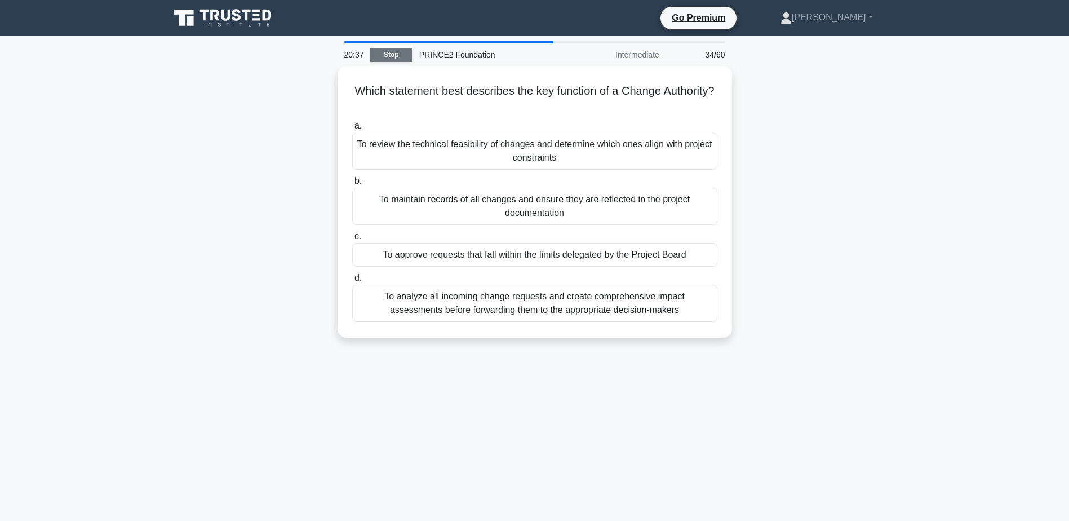
click at [387, 58] on link "Stop" at bounding box center [391, 55] width 42 height 14
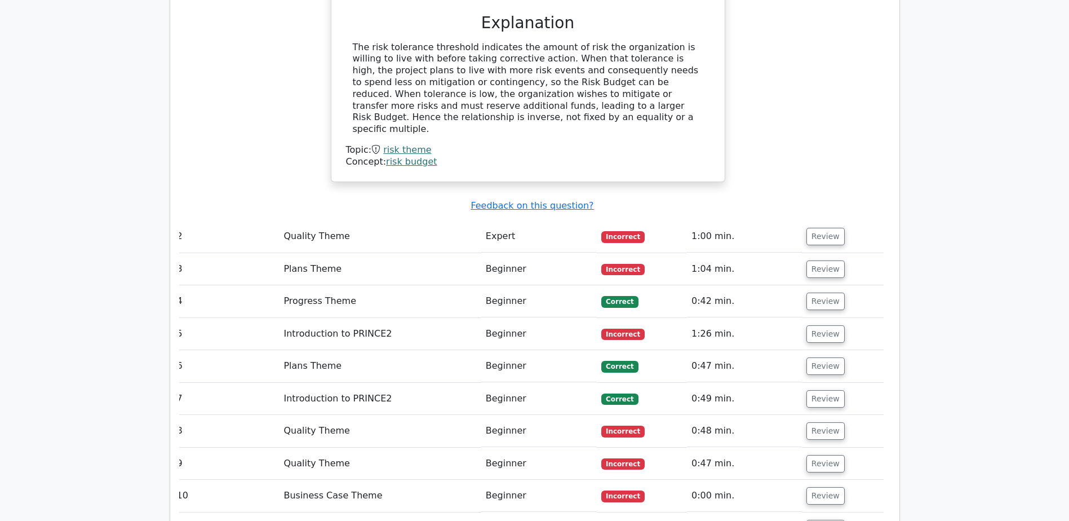
scroll to position [1324, 0]
click at [818, 227] on button "Review" at bounding box center [826, 235] width 38 height 17
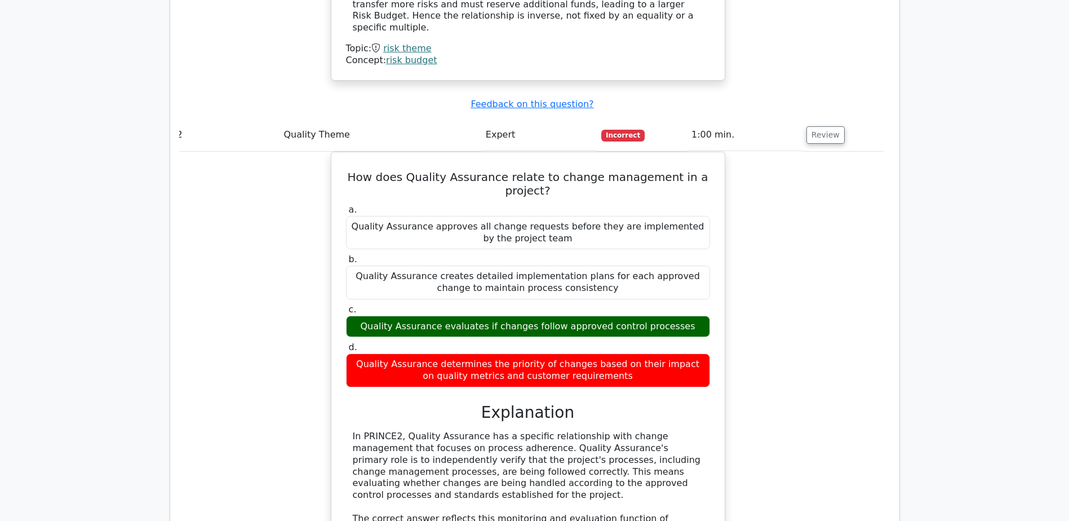
scroll to position [1425, 0]
